Goal: Information Seeking & Learning: Learn about a topic

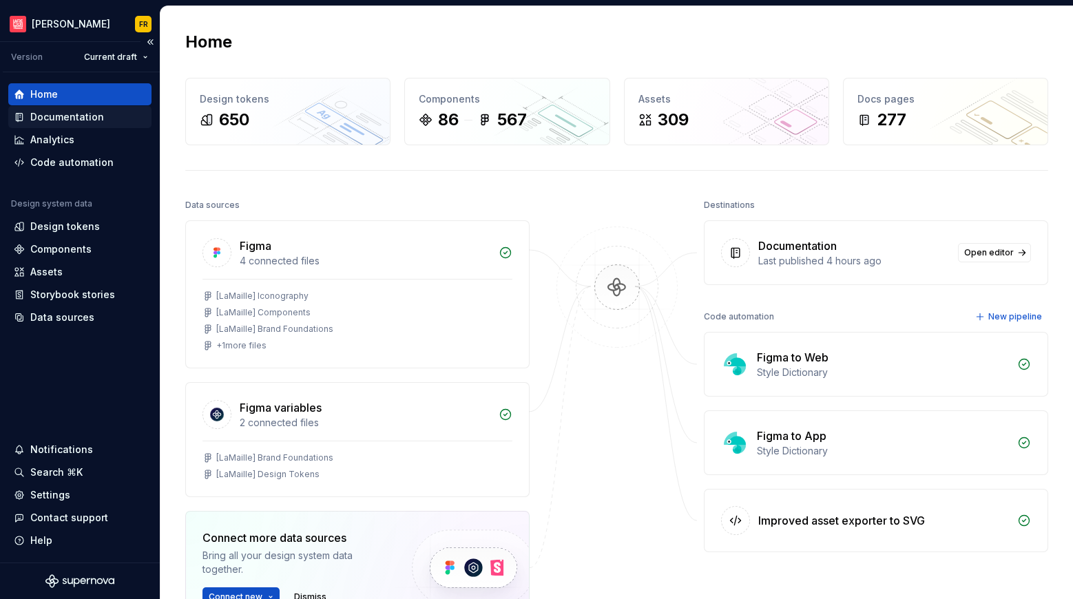
click at [55, 118] on div "Documentation" at bounding box center [67, 117] width 74 height 14
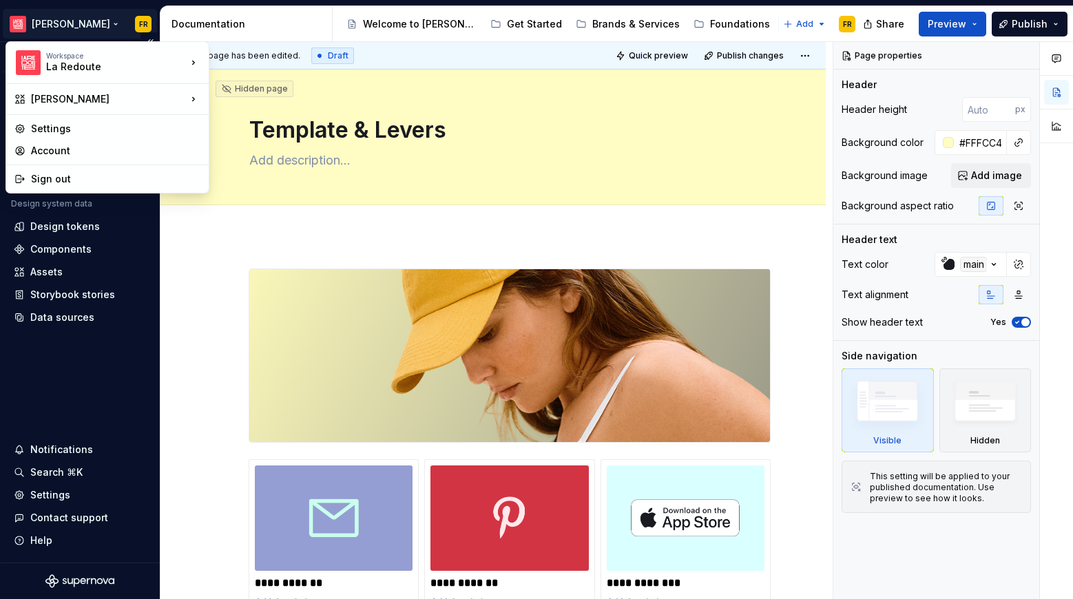
click at [59, 17] on html "[PERSON_NAME] FR Version Current draft Home Documentation Analytics Code automa…" at bounding box center [536, 299] width 1073 height 599
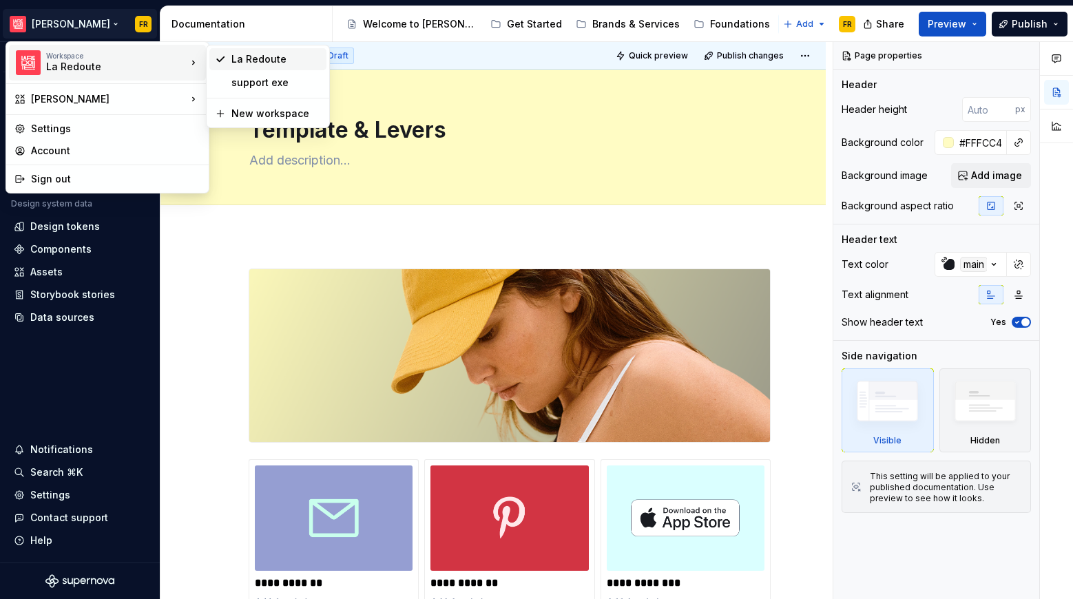
click at [241, 58] on div "La Redoute" at bounding box center [276, 59] width 90 height 14
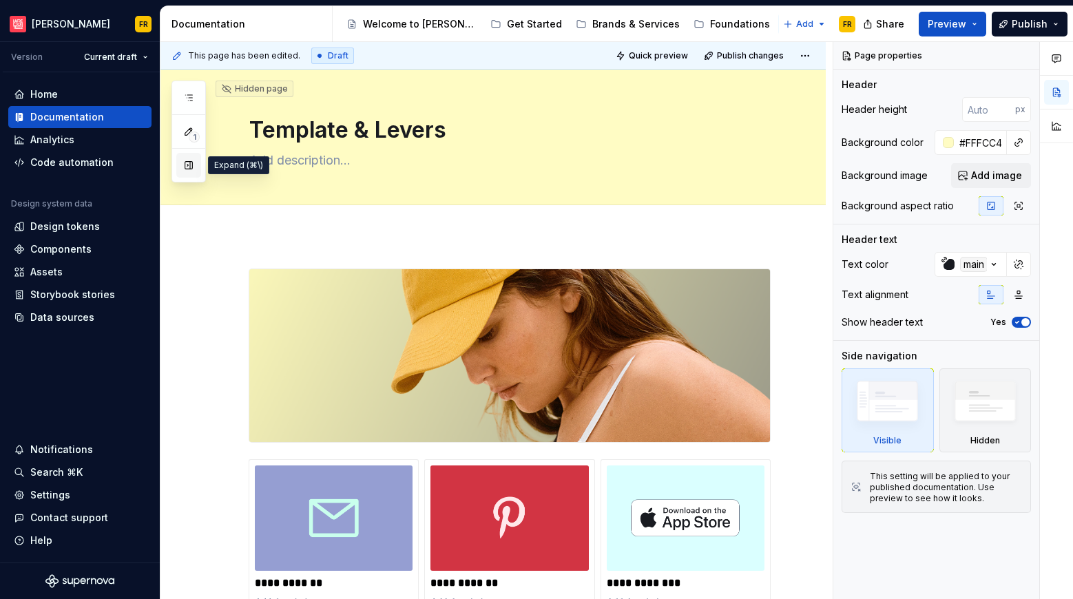
click at [189, 162] on button "button" at bounding box center [188, 165] width 25 height 25
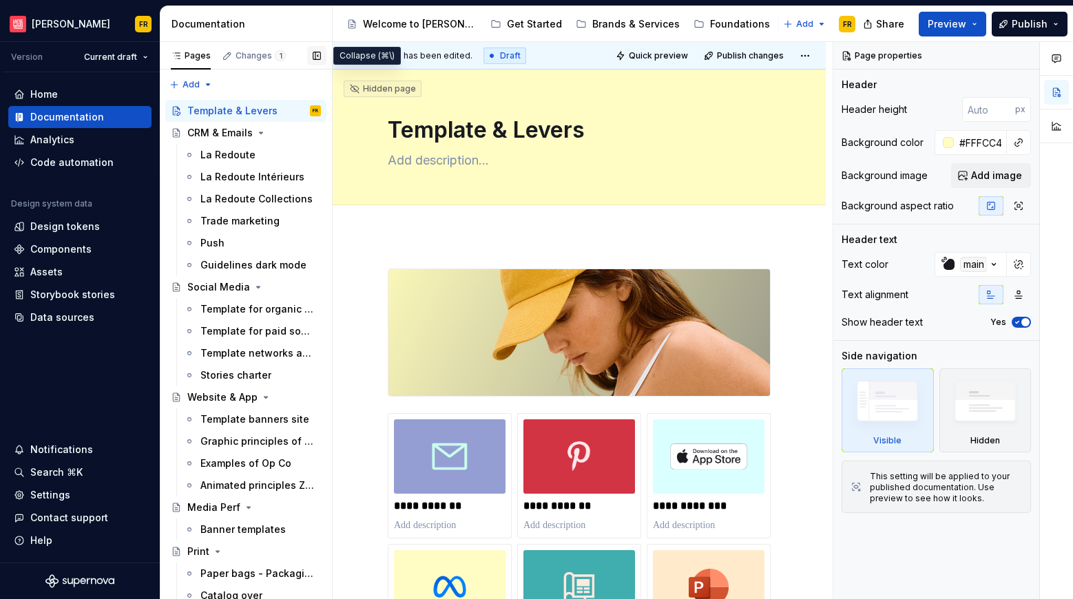
click at [315, 58] on button "button" at bounding box center [316, 55] width 19 height 19
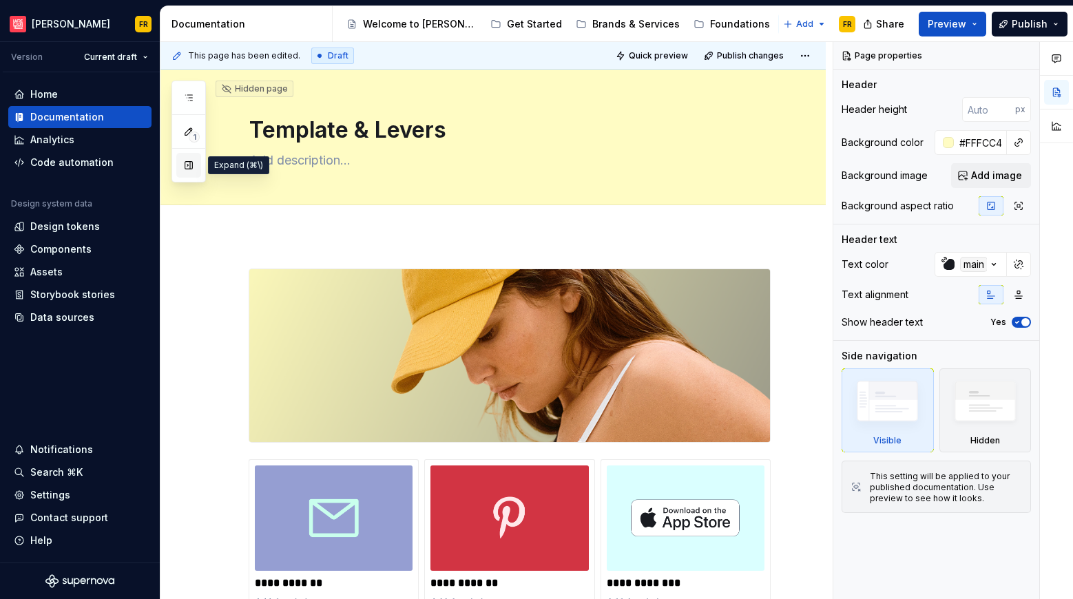
click at [190, 162] on button "button" at bounding box center [188, 165] width 25 height 25
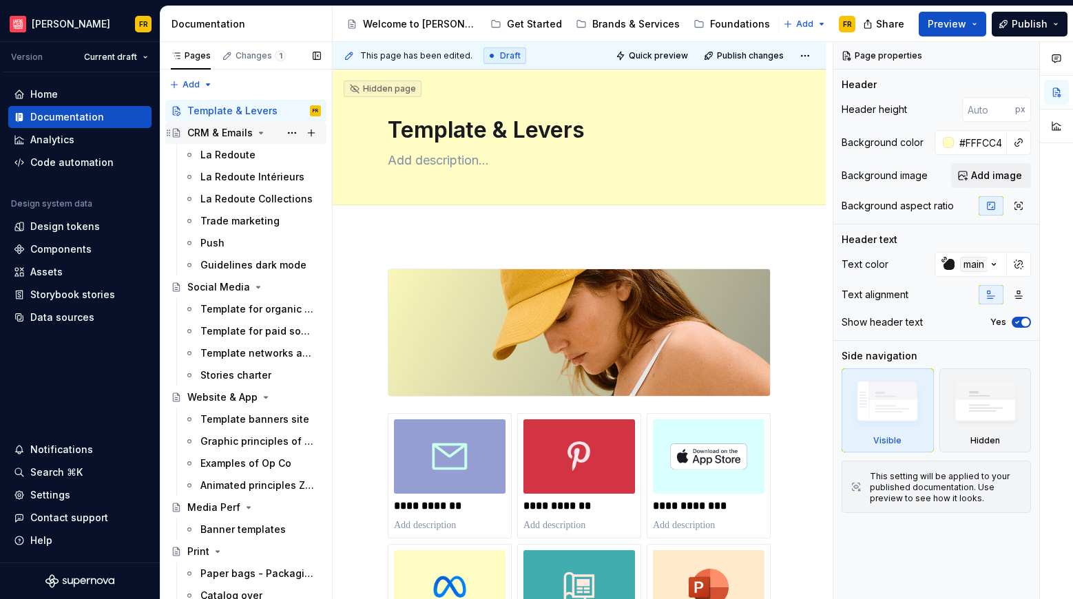
click at [210, 136] on div "CRM & Emails" at bounding box center [219, 133] width 65 height 14
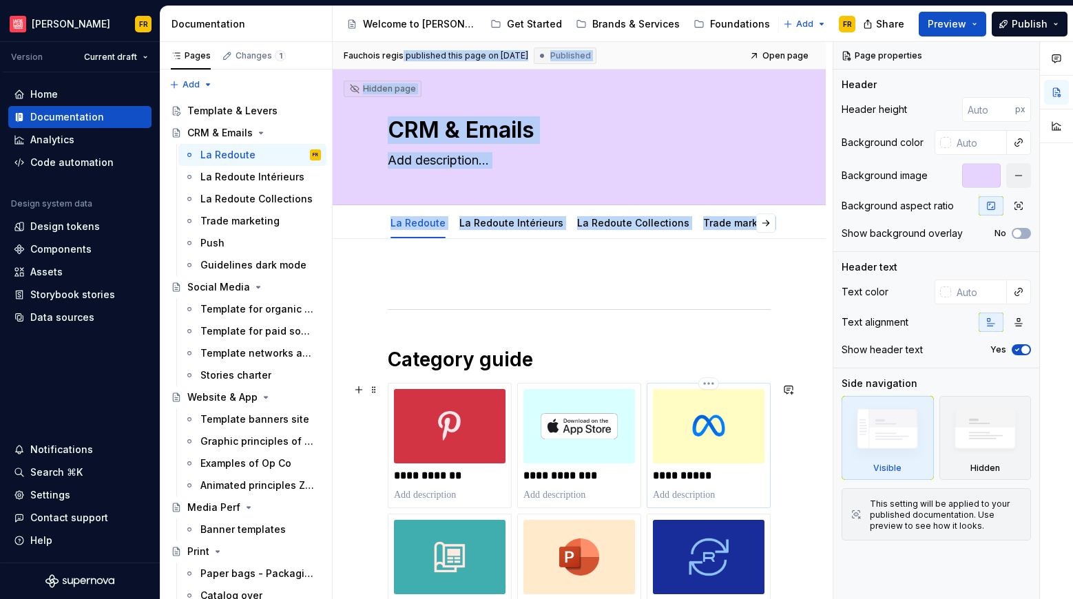
drag, startPoint x: 336, startPoint y: 62, endPoint x: 694, endPoint y: 419, distance: 505.9
click at [694, 419] on div "**********" at bounding box center [583, 321] width 500 height 558
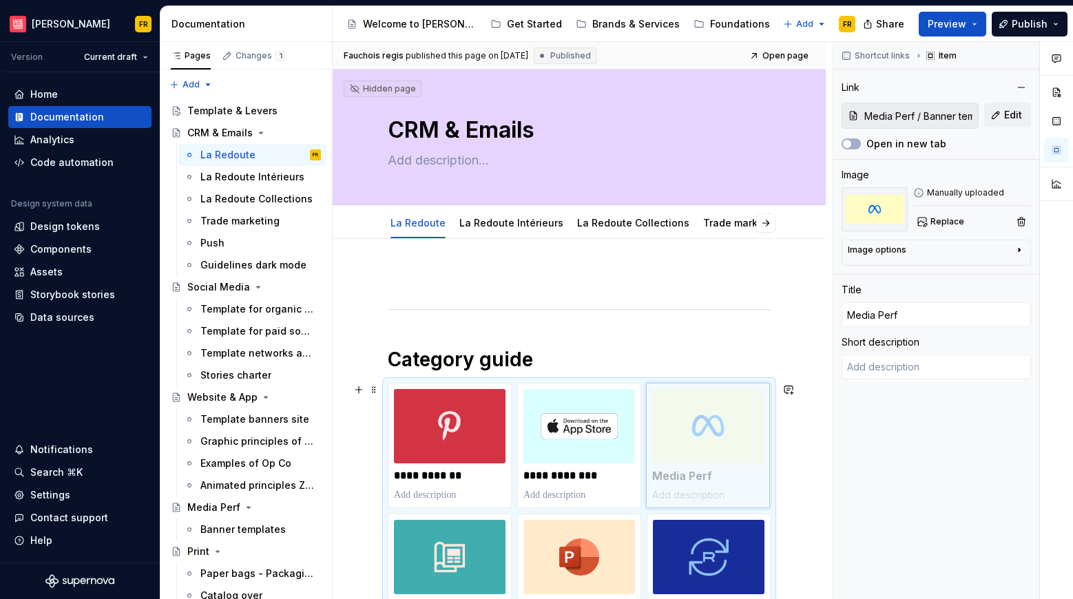
click at [713, 440] on body "[PERSON_NAME] FR Version Current draft Home Documentation Analytics Code automa…" at bounding box center [536, 299] width 1073 height 599
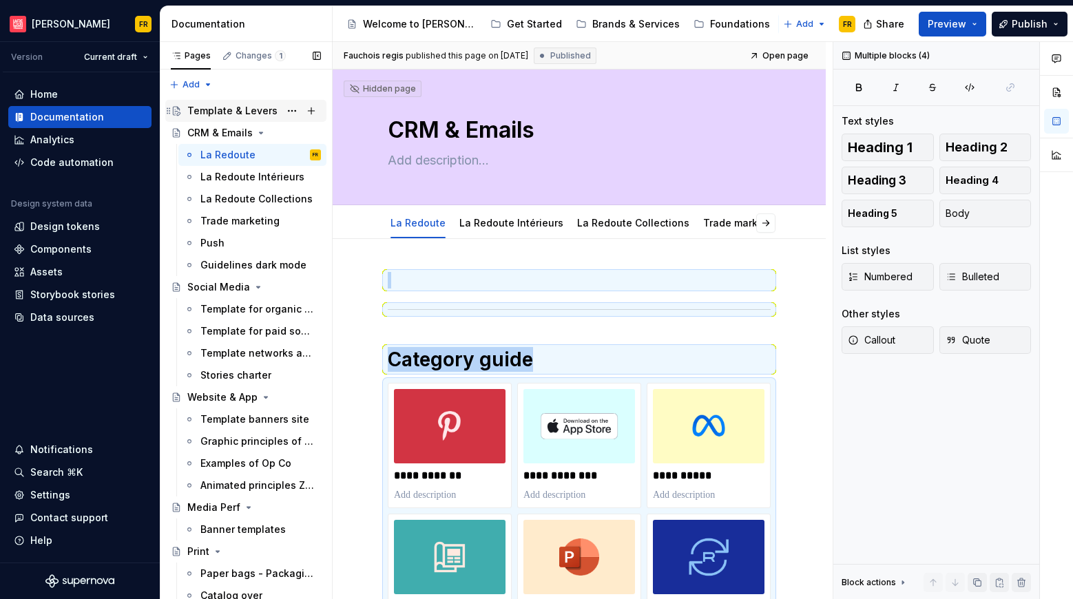
click at [208, 107] on div "Template & Levers" at bounding box center [232, 111] width 90 height 14
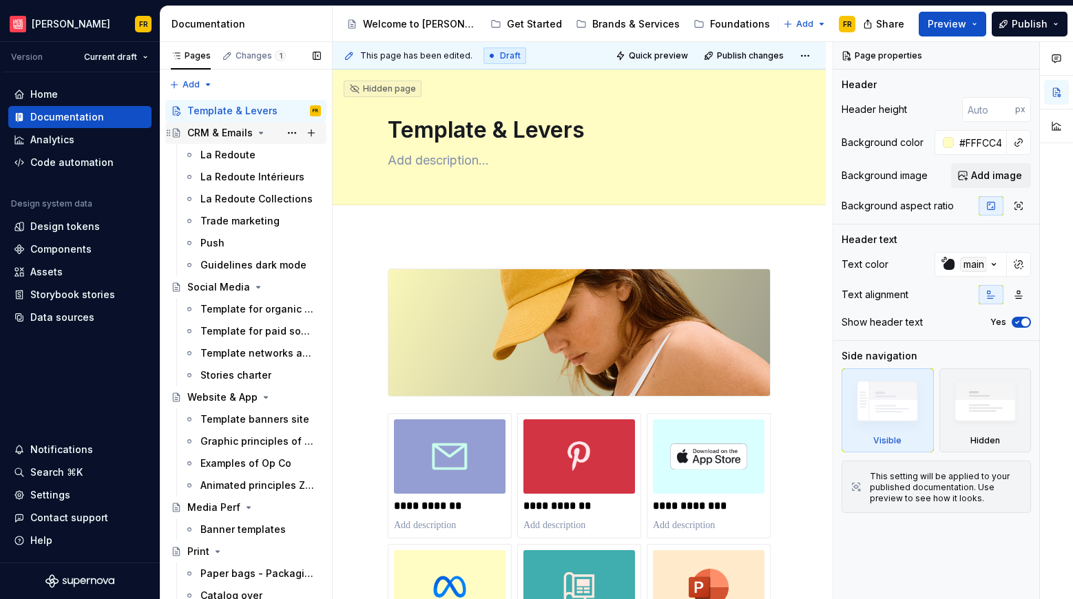
click at [213, 136] on div "CRM & Emails" at bounding box center [219, 133] width 65 height 14
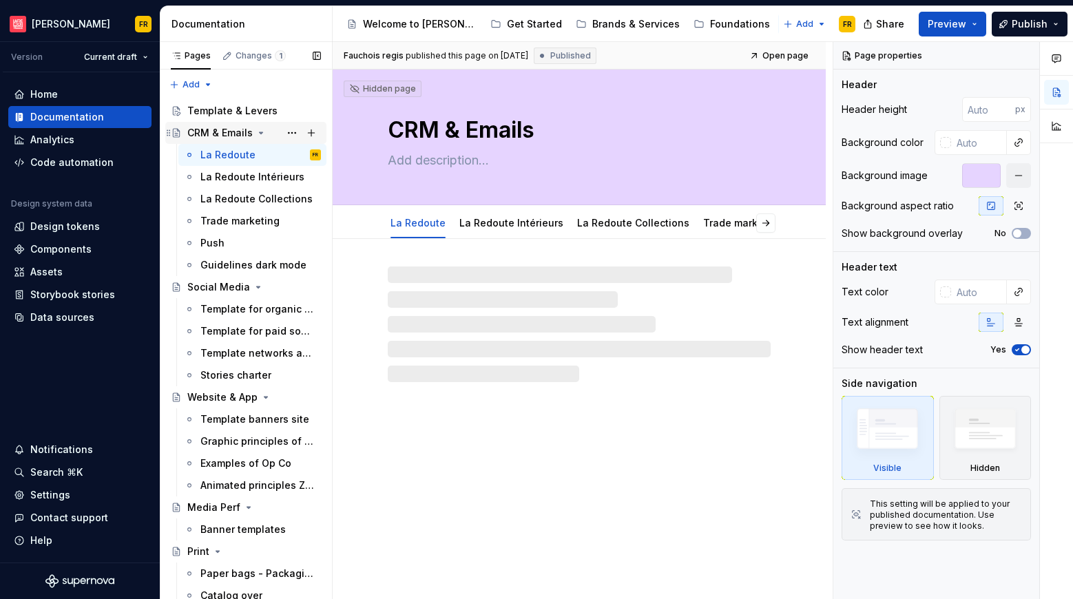
click at [214, 135] on div "CRM & Emails" at bounding box center [219, 133] width 65 height 14
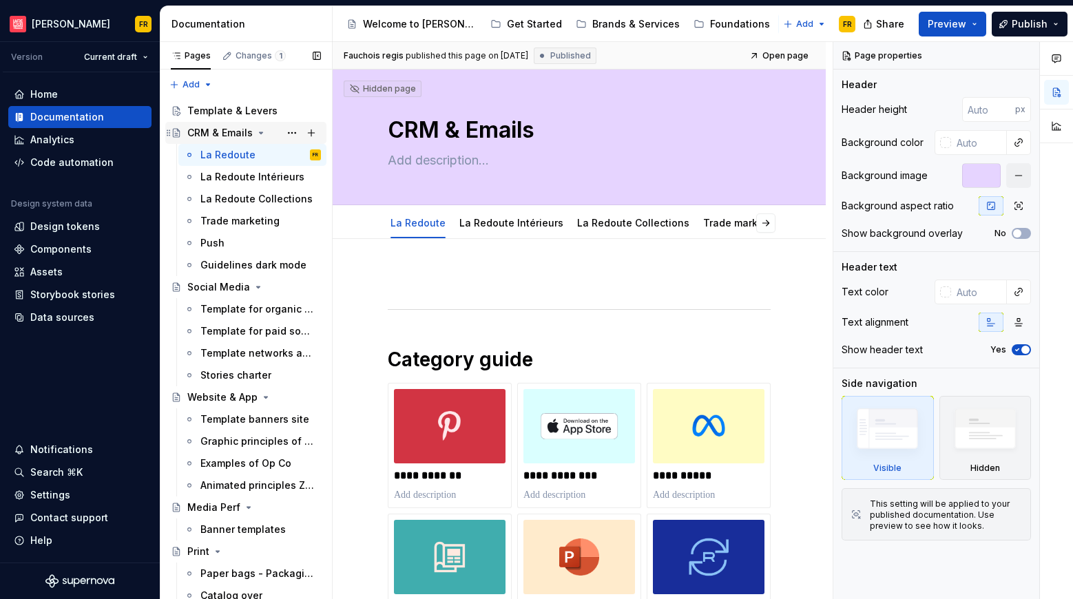
click at [214, 135] on div "CRM & Emails" at bounding box center [219, 133] width 65 height 14
click at [227, 132] on div "CRM & Emails" at bounding box center [219, 133] width 65 height 14
click at [282, 129] on button "Page tree" at bounding box center [291, 132] width 19 height 19
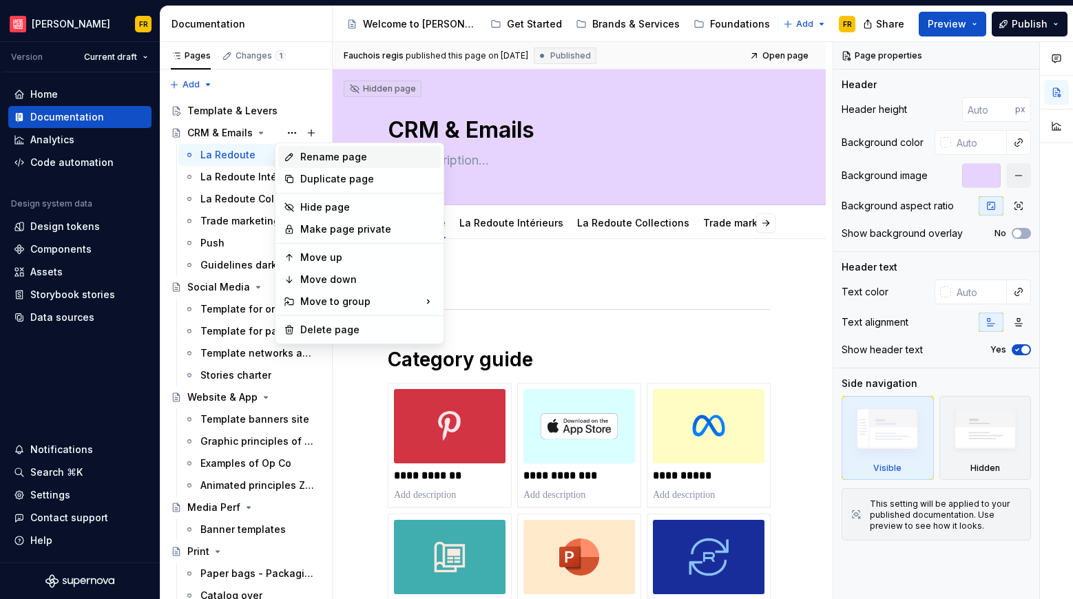
click at [311, 156] on div "Rename page" at bounding box center [367, 157] width 135 height 14
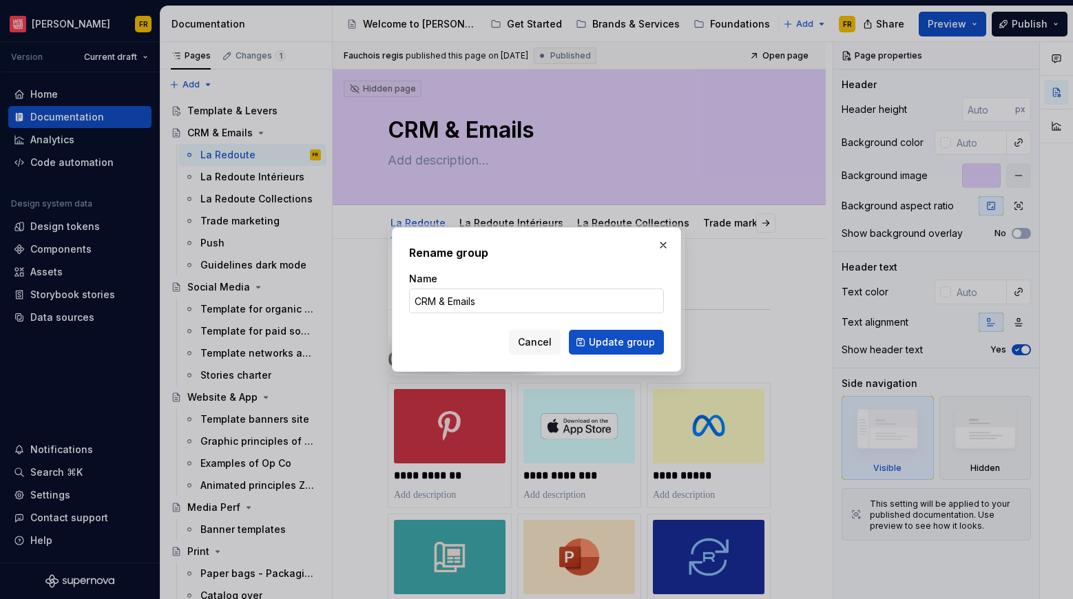
drag, startPoint x: 515, startPoint y: 292, endPoint x: 532, endPoint y: 299, distance: 17.9
click at [515, 292] on input "CRM & Emails" at bounding box center [536, 300] width 255 height 25
drag, startPoint x: 491, startPoint y: 302, endPoint x: 381, endPoint y: 300, distance: 110.2
click at [381, 300] on div "Rename group Name CRM & Emails Cancel Update group" at bounding box center [536, 299] width 1073 height 599
click at [546, 346] on span "Cancel" at bounding box center [535, 342] width 34 height 14
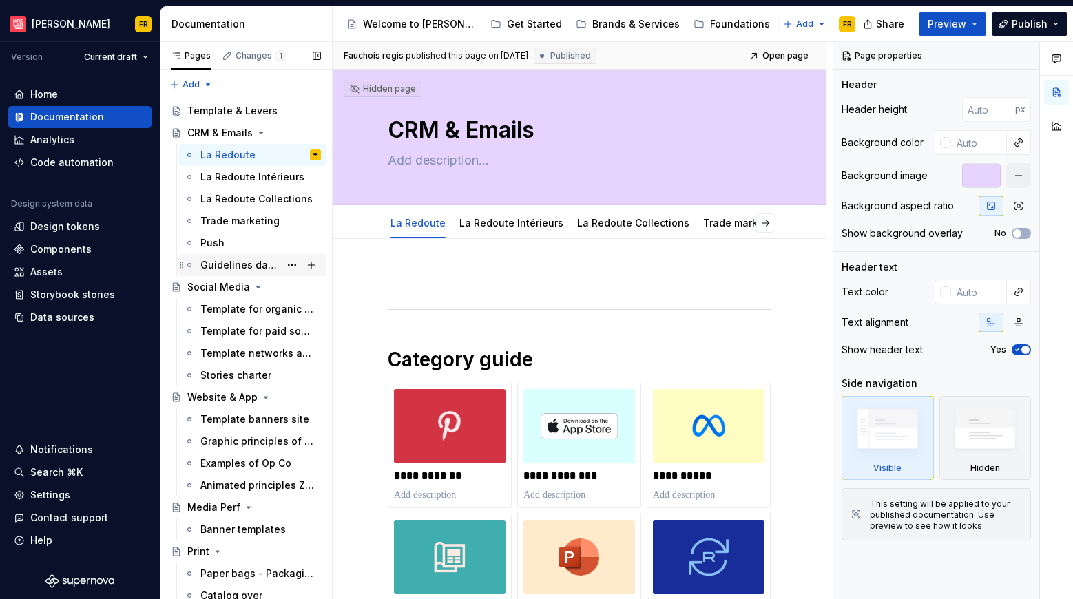
click at [233, 260] on div "Guidelines dark mode" at bounding box center [239, 265] width 79 height 14
click at [222, 178] on div "La Redoute Intérieurs" at bounding box center [239, 177] width 79 height 14
click at [224, 202] on div "La Redoute Collections" at bounding box center [239, 199] width 79 height 14
click at [224, 215] on div "Trade marketing" at bounding box center [239, 221] width 79 height 14
click at [197, 177] on div "La Redoute Intérieurs" at bounding box center [252, 176] width 137 height 19
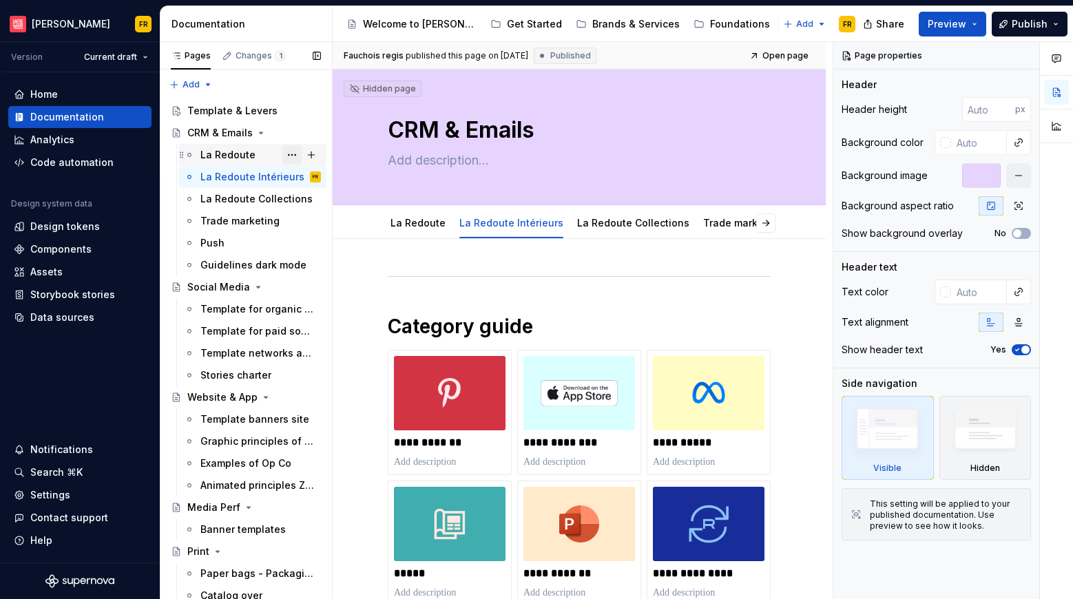
click at [282, 154] on button "Page tree" at bounding box center [291, 154] width 19 height 19
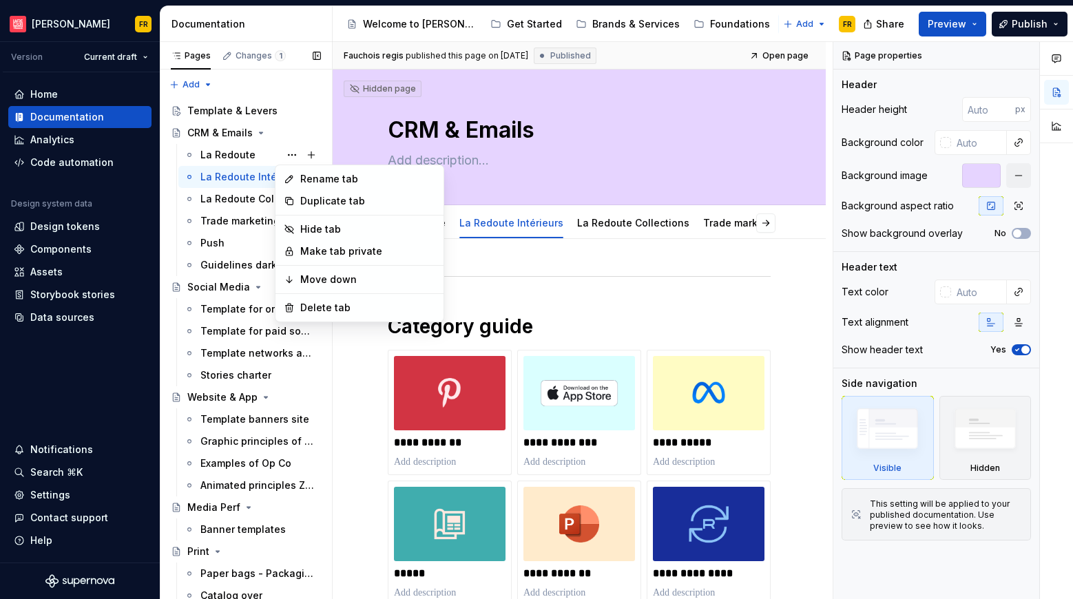
click at [231, 130] on div "Pages Changes 1 Add Accessibility guide for tree Page tree. Navigate the tree w…" at bounding box center [246, 323] width 172 height 563
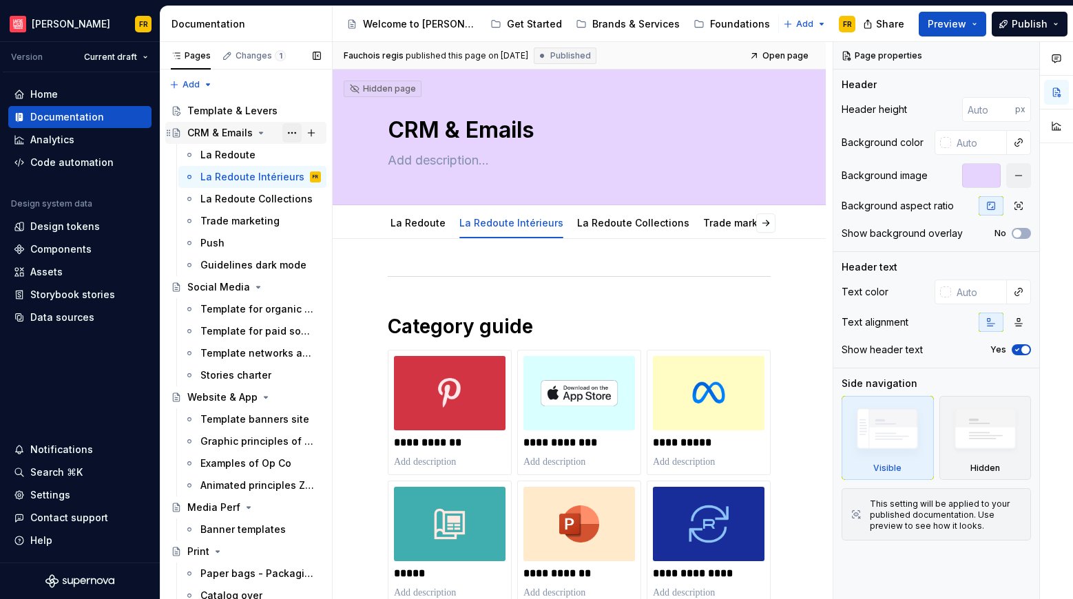
click at [284, 132] on button "Page tree" at bounding box center [291, 132] width 19 height 19
click at [173, 133] on div "Pages Changes 1 Add Accessibility guide for tree Page tree. Navigate the tree w…" at bounding box center [246, 323] width 172 height 563
click at [169, 113] on icon "Page tree" at bounding box center [168, 110] width 3 height 6
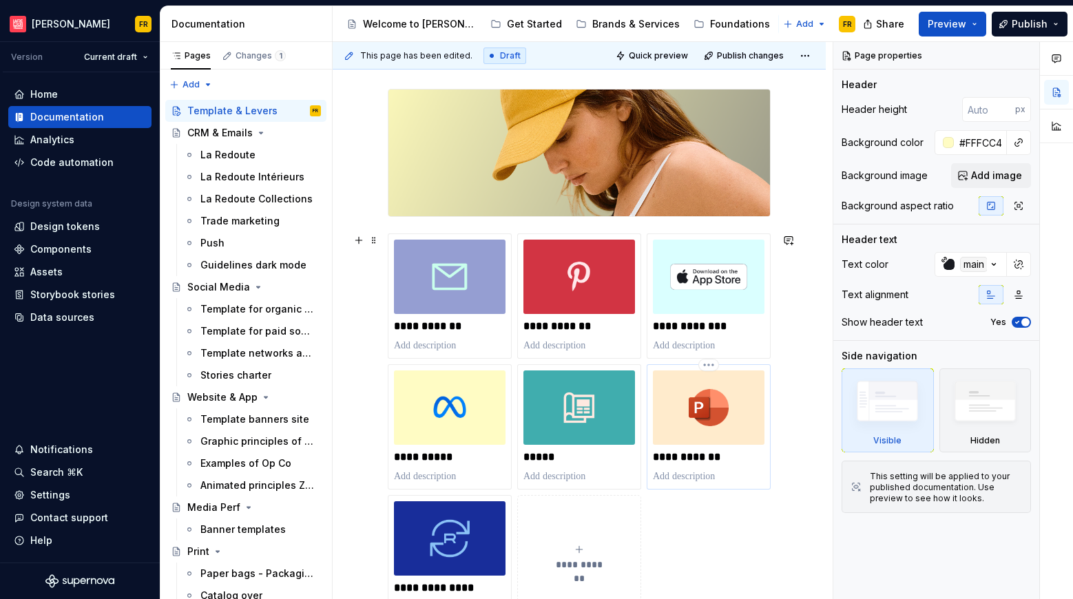
scroll to position [1, 0]
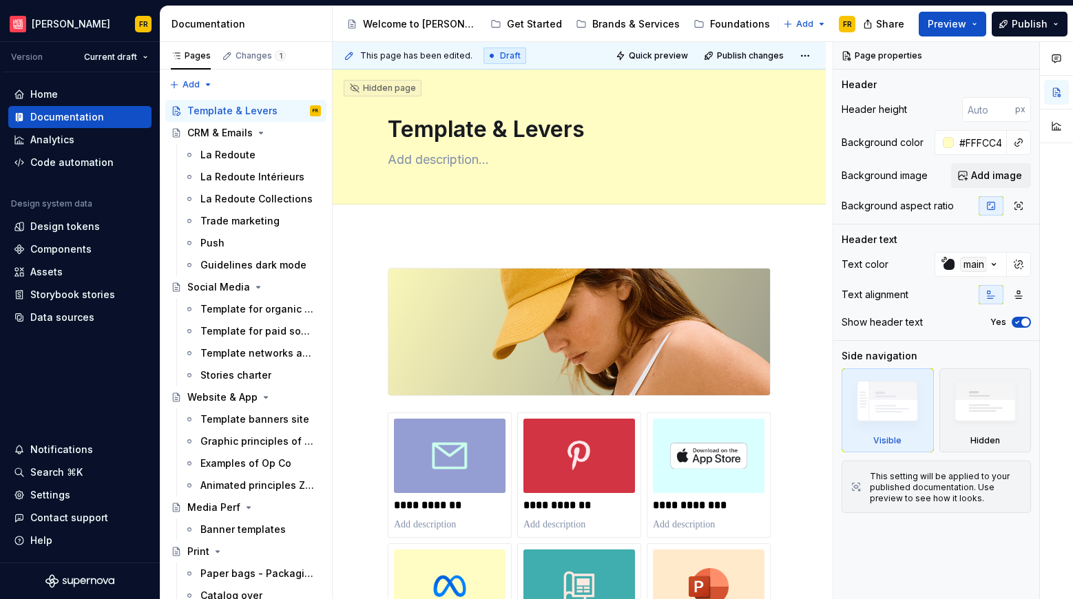
type textarea "*"
click at [213, 18] on div "Documentation" at bounding box center [248, 24] width 155 height 14
